Goal: Communication & Community: Answer question/provide support

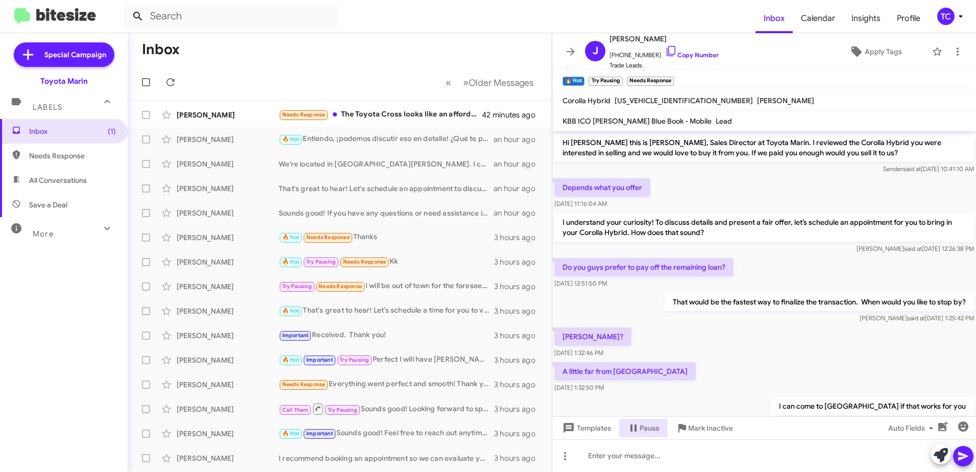
scroll to position [481, 0]
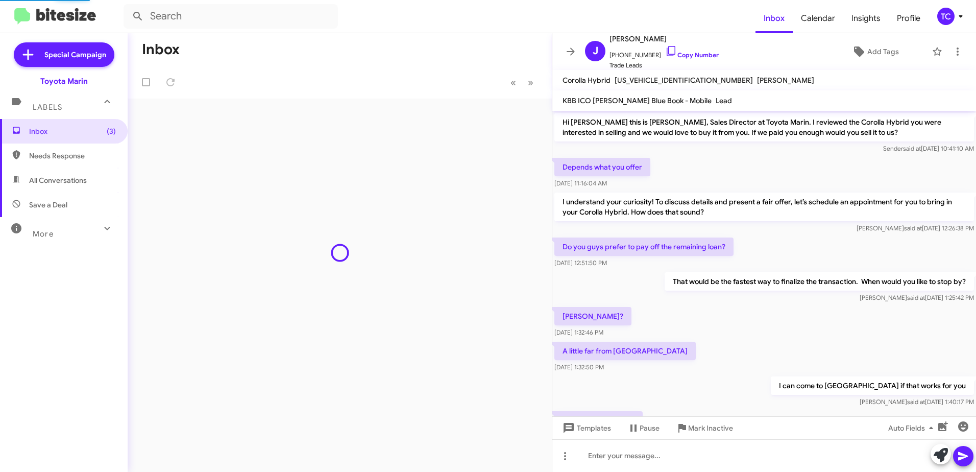
scroll to position [460, 0]
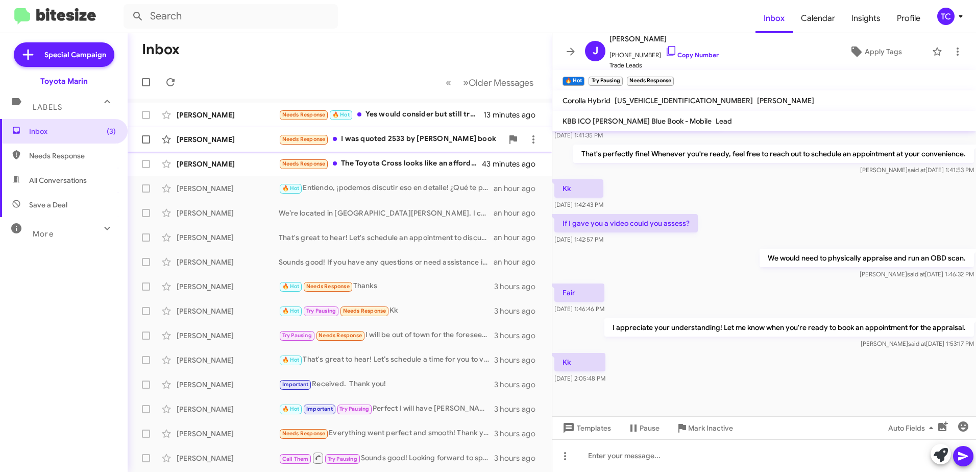
click at [400, 139] on div "Needs Response I was quoted 2533 by Kelly blue book" at bounding box center [391, 139] width 224 height 12
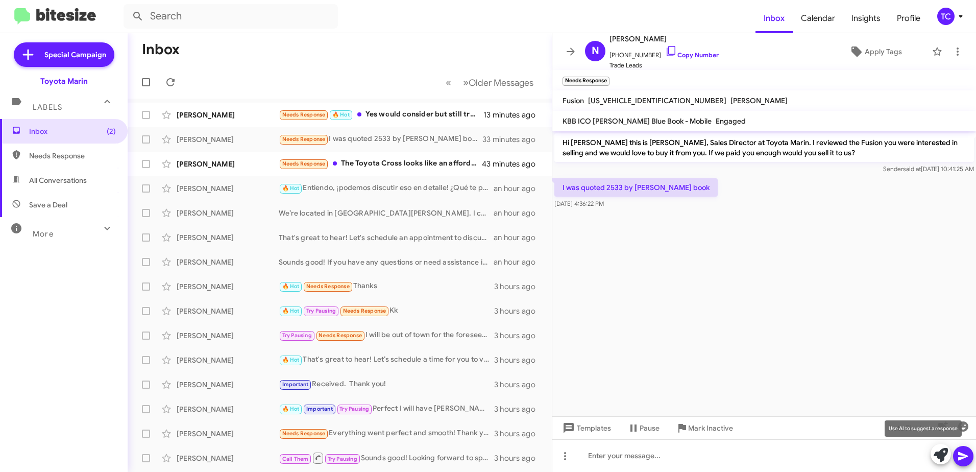
click at [943, 449] on icon at bounding box center [940, 455] width 14 height 14
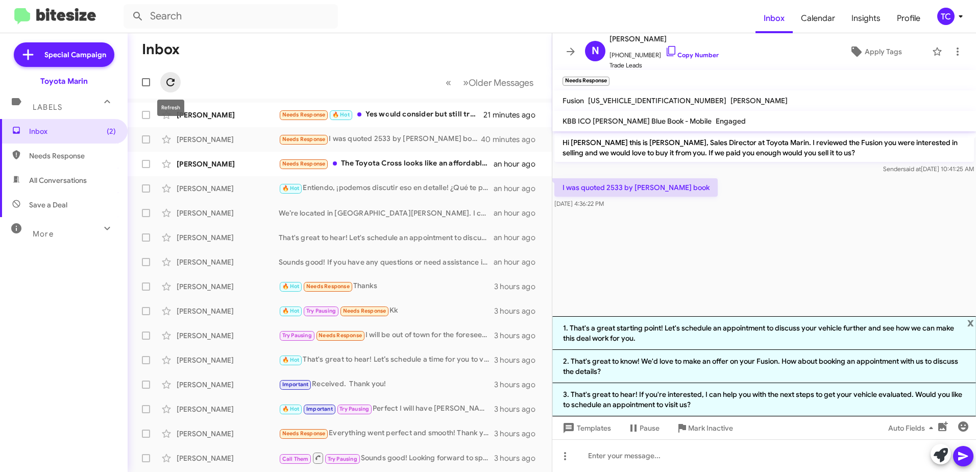
click at [171, 81] on icon at bounding box center [170, 82] width 12 height 12
click at [172, 84] on icon at bounding box center [170, 82] width 12 height 12
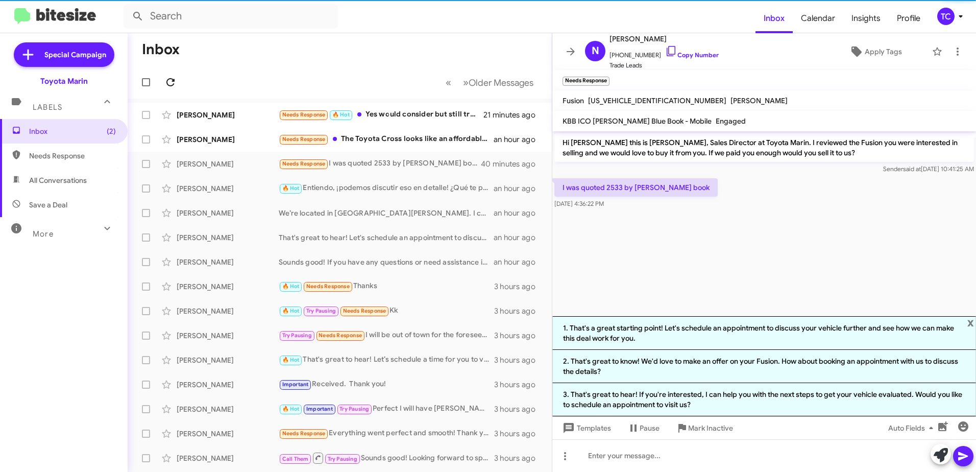
click at [172, 84] on icon at bounding box center [170, 82] width 12 height 12
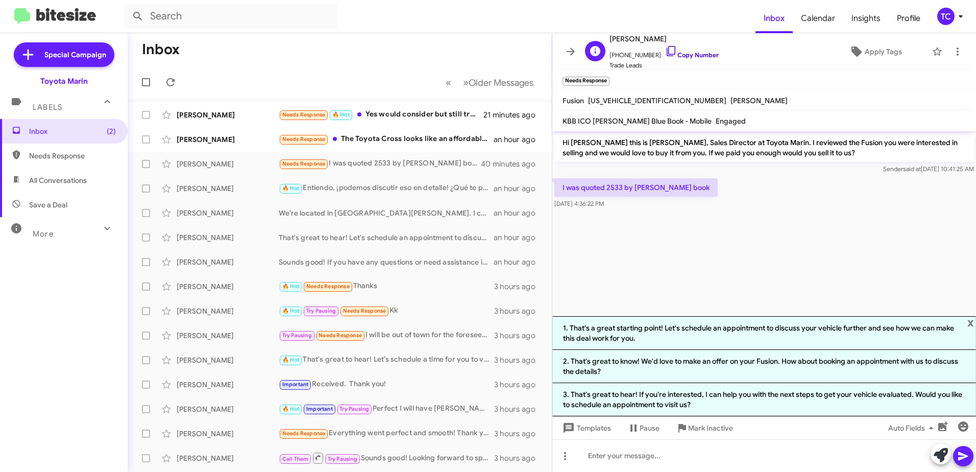
click at [665, 49] on icon at bounding box center [671, 51] width 12 height 12
